Goal: Task Accomplishment & Management: Complete application form

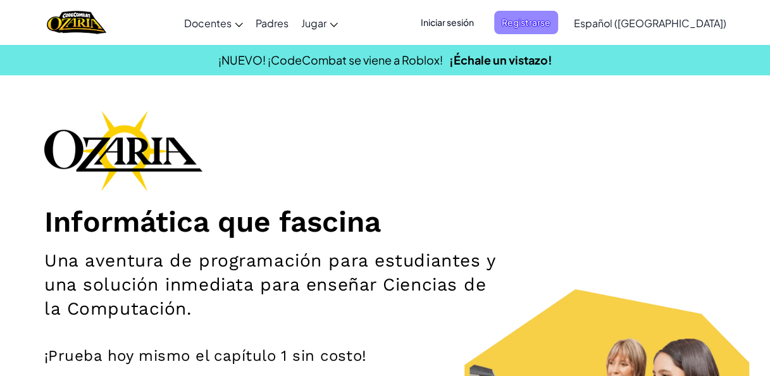
click at [540, 17] on span "Registrarse" at bounding box center [526, 22] width 64 height 23
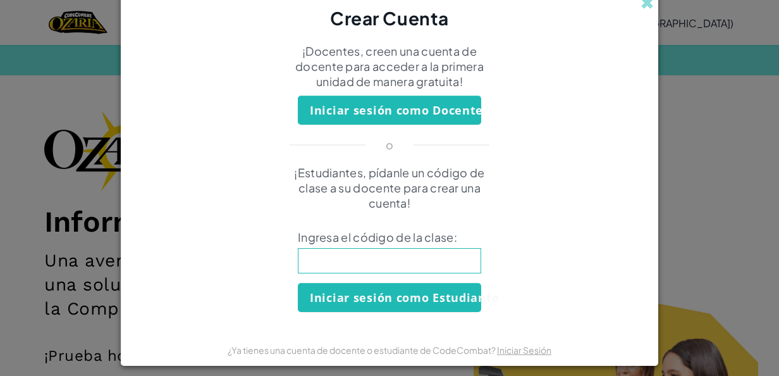
click at [392, 260] on input at bounding box center [389, 260] width 183 height 25
type input "largeLateSalt"
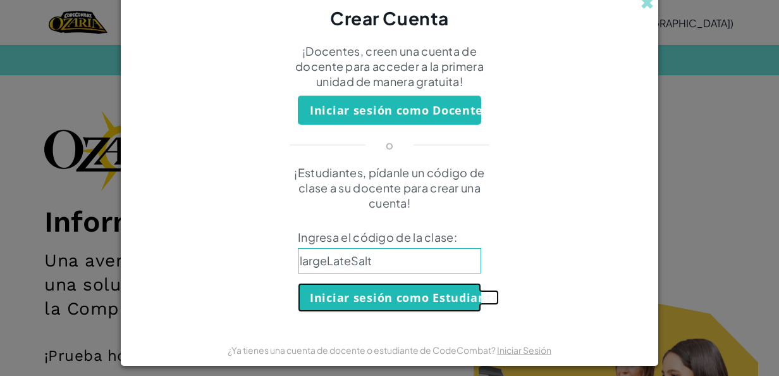
click at [364, 301] on button "Iniciar sesión como Estudiante" at bounding box center [389, 297] width 183 height 29
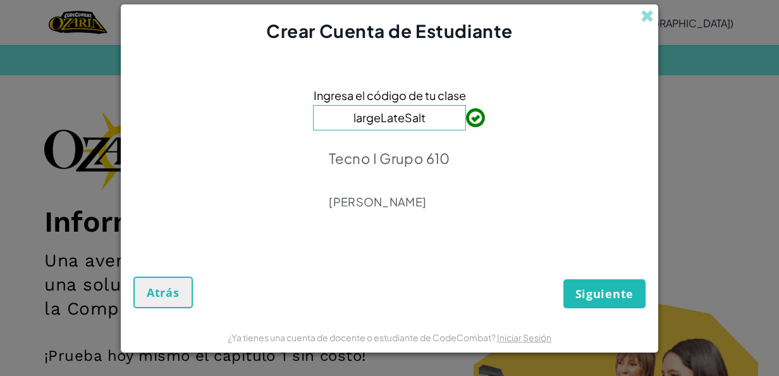
click at [456, 244] on div "Ingresa el código de tu clase largeLateSalt Tecno I Grupo 610 [PERSON_NAME]" at bounding box center [389, 151] width 512 height 190
click at [594, 287] on span "Siguiente" at bounding box center [605, 293] width 58 height 15
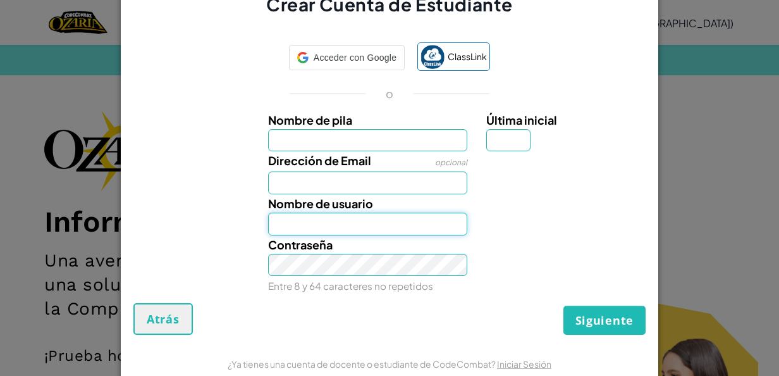
type input "Diegosant"
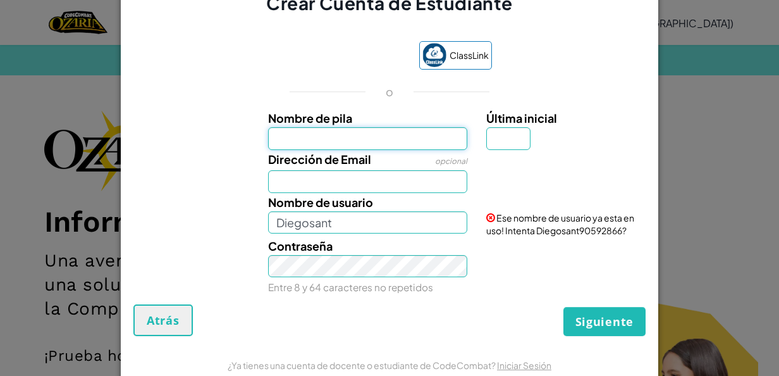
click at [318, 137] on input "Nombre de pila" at bounding box center [368, 138] width 200 height 23
click at [203, 182] on div "Dirección de Email opcional" at bounding box center [389, 171] width 525 height 43
click at [280, 138] on input "Nombre de pila" at bounding box center [368, 138] width 200 height 23
type input "Dieguiki05"
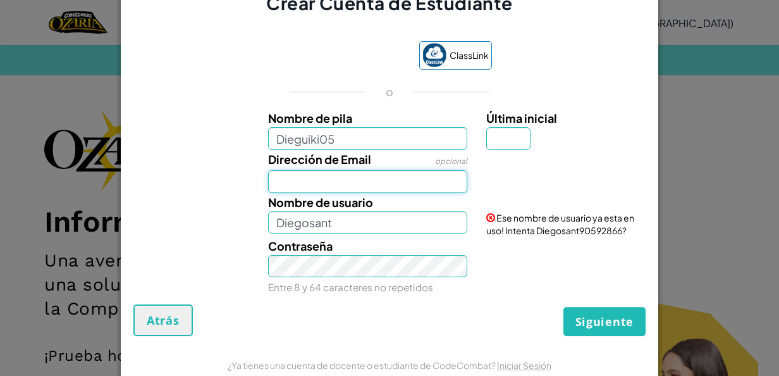
type input "Dieguiki05"
click at [292, 182] on input "Dirección de Email" at bounding box center [368, 181] width 200 height 23
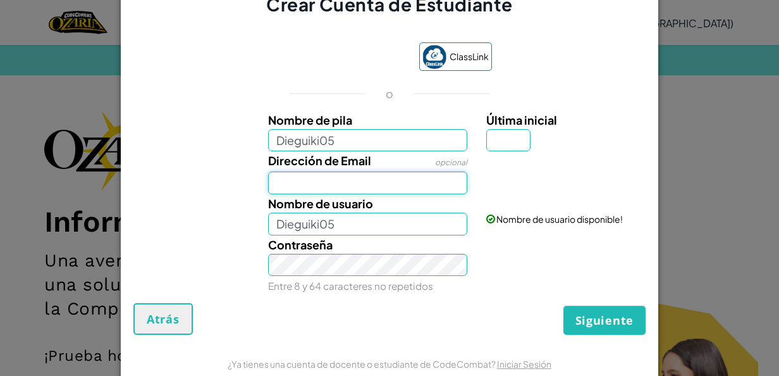
click at [292, 182] on input "Dirección de Email" at bounding box center [368, 182] width 200 height 23
type input "[EMAIL_ADDRESS][DOMAIN_NAME]"
type input "."
type input "Dieguiki05."
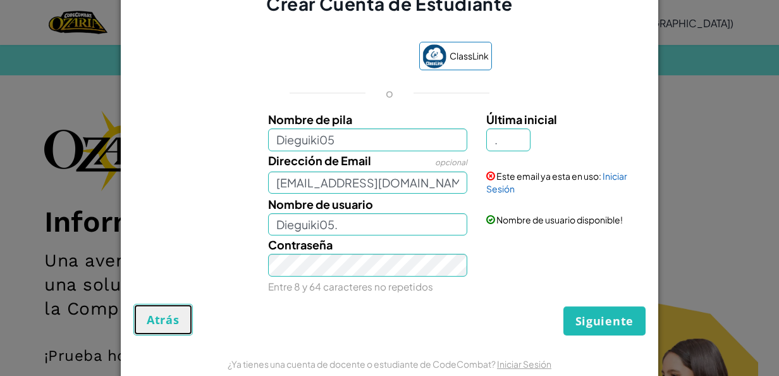
click at [149, 318] on span "Atrás" at bounding box center [163, 319] width 33 height 15
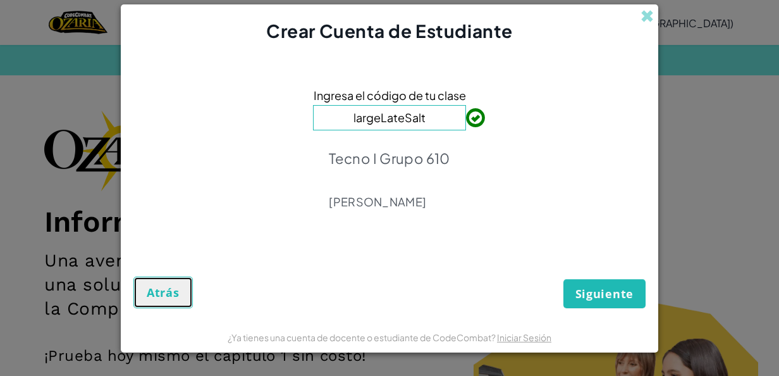
click at [159, 305] on button "Atrás" at bounding box center [162, 292] width 59 height 32
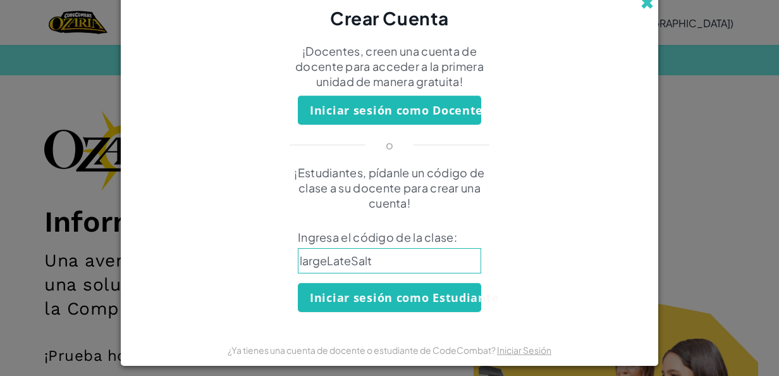
click at [643, 8] on span at bounding box center [647, 2] width 13 height 13
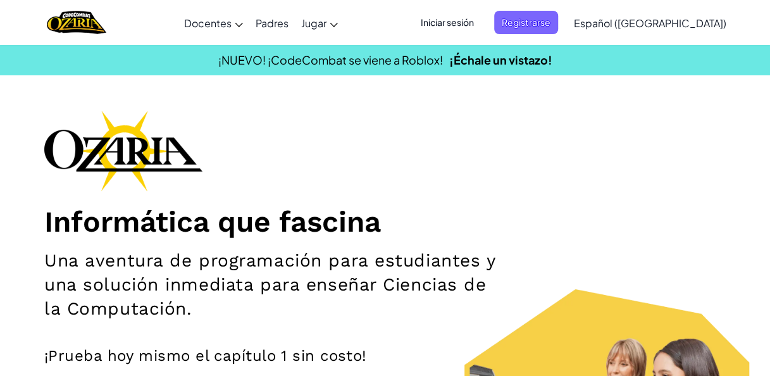
click at [480, 20] on span "Iniciar sesión" at bounding box center [447, 22] width 68 height 23
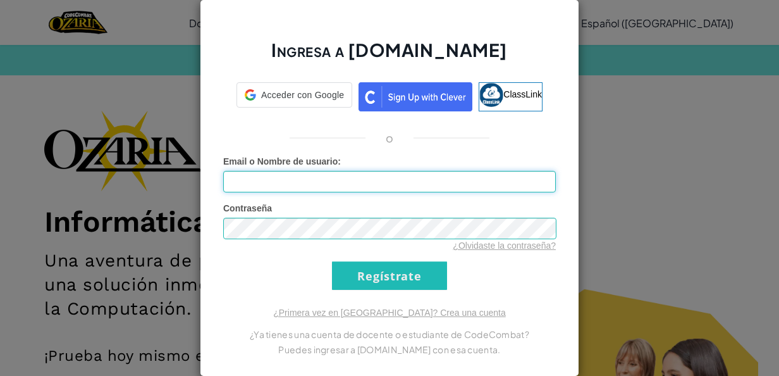
type input "Diegosant"
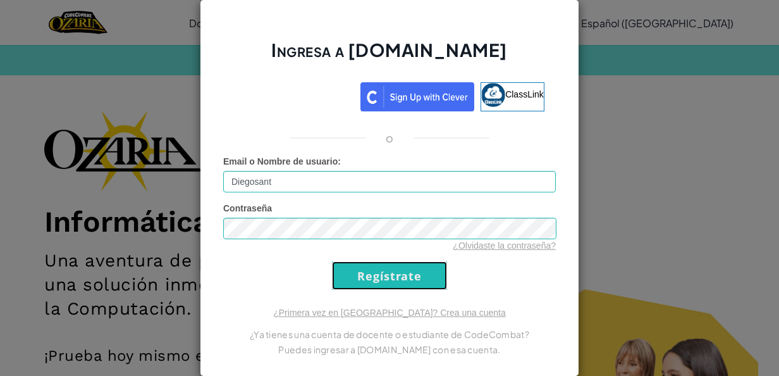
click at [377, 280] on input "Regístrate" at bounding box center [389, 275] width 115 height 28
